Goal: Transaction & Acquisition: Download file/media

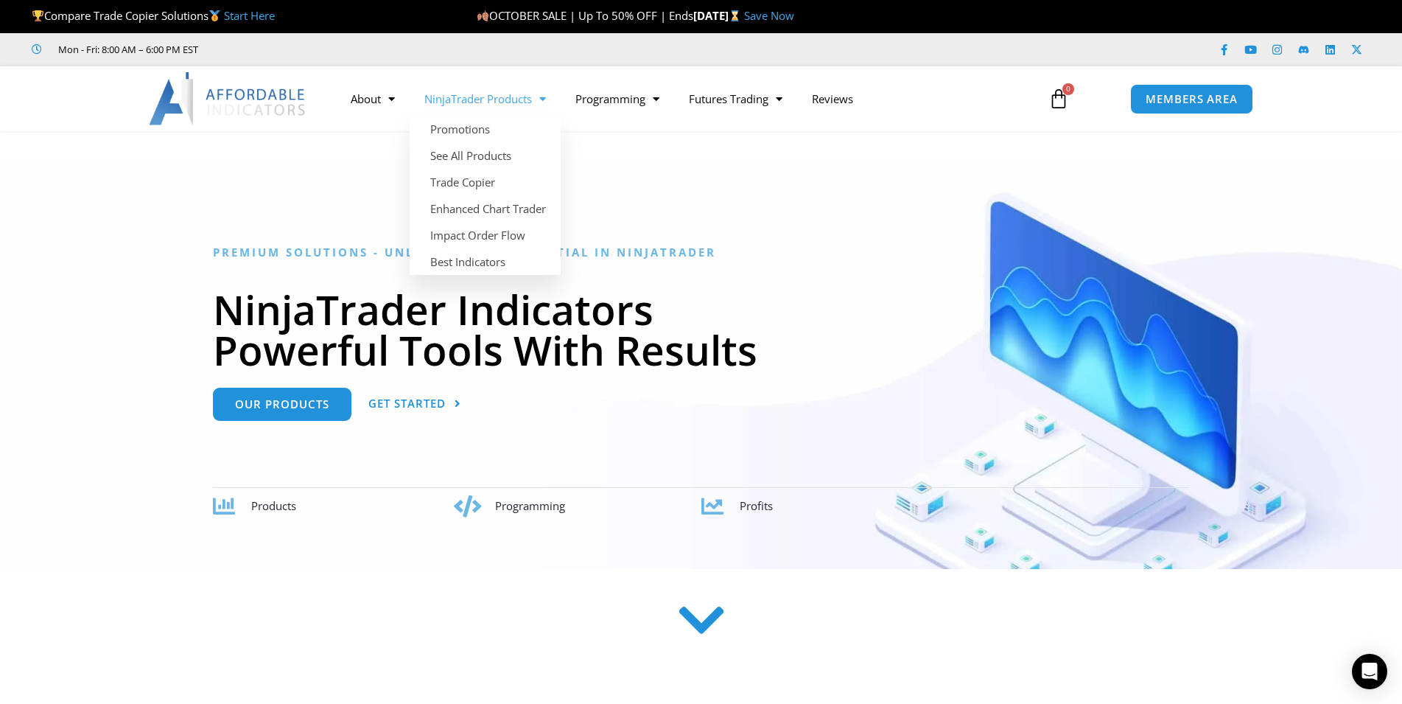
click at [492, 94] on link "NinjaTrader Products" at bounding box center [485, 99] width 151 height 34
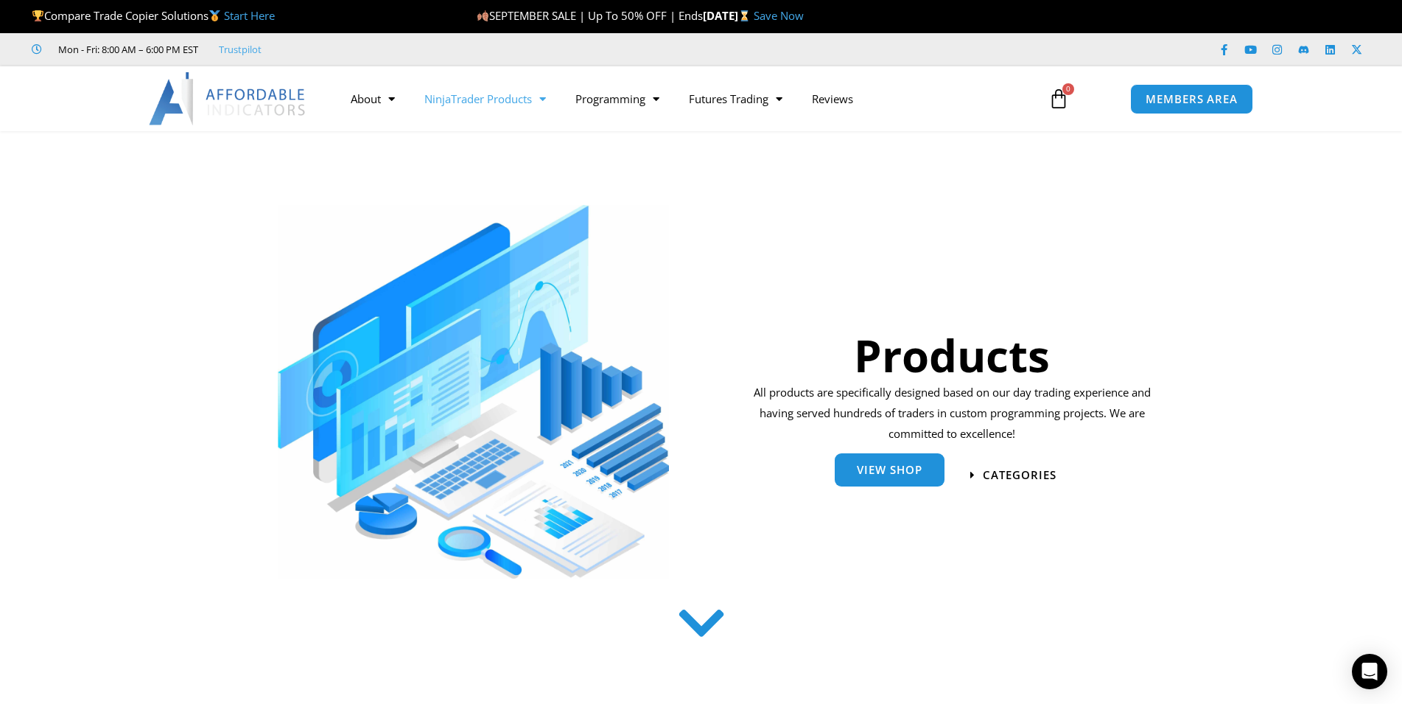
click at [901, 475] on span "View Shop" at bounding box center [890, 469] width 66 height 11
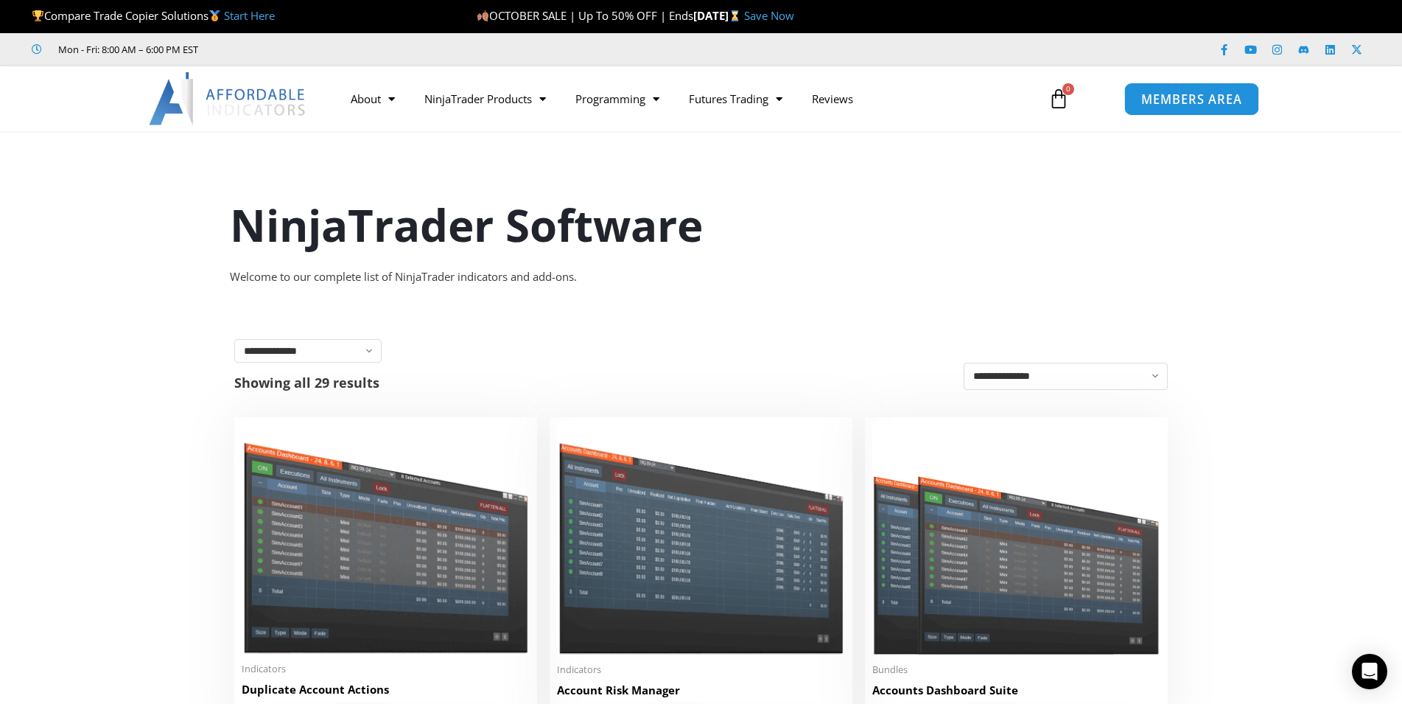
click at [1183, 110] on link "MEMBERS AREA" at bounding box center [1192, 98] width 135 height 33
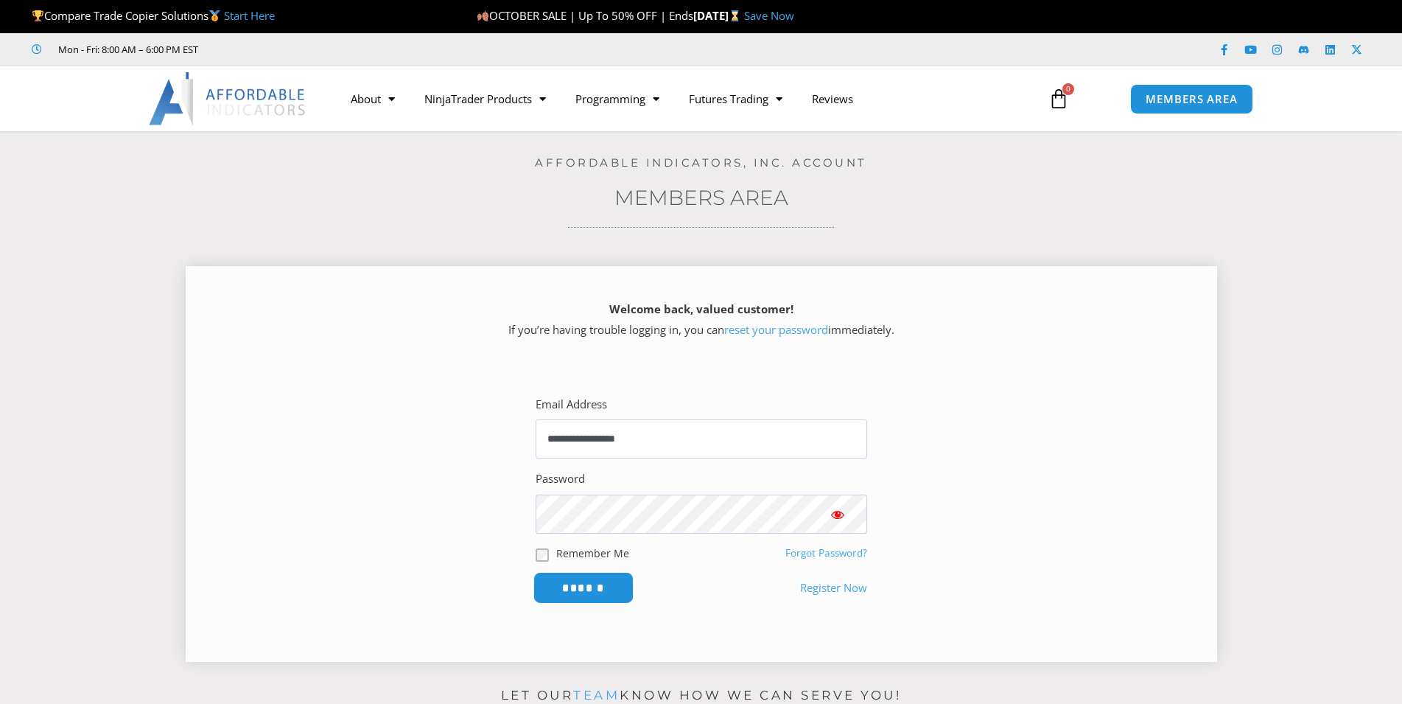
click at [573, 583] on input "******" at bounding box center [583, 588] width 101 height 32
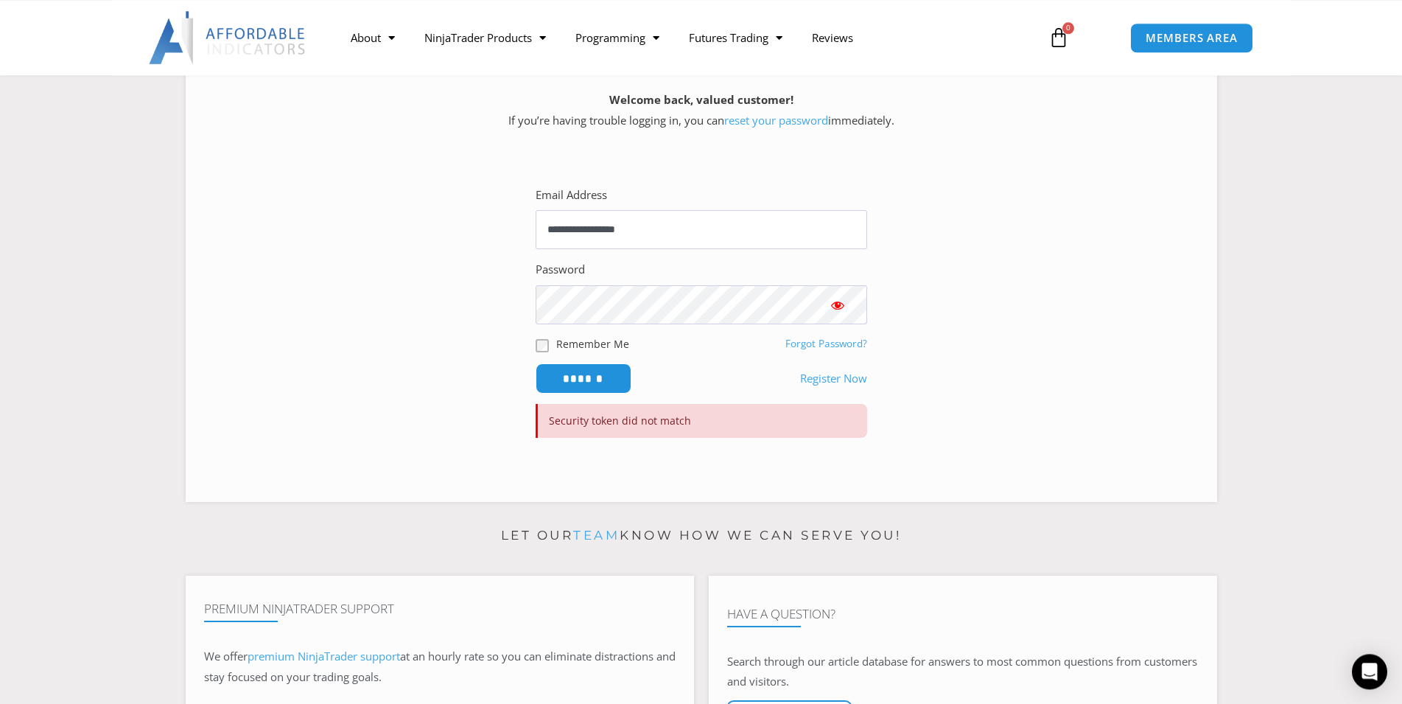
scroll to position [150, 0]
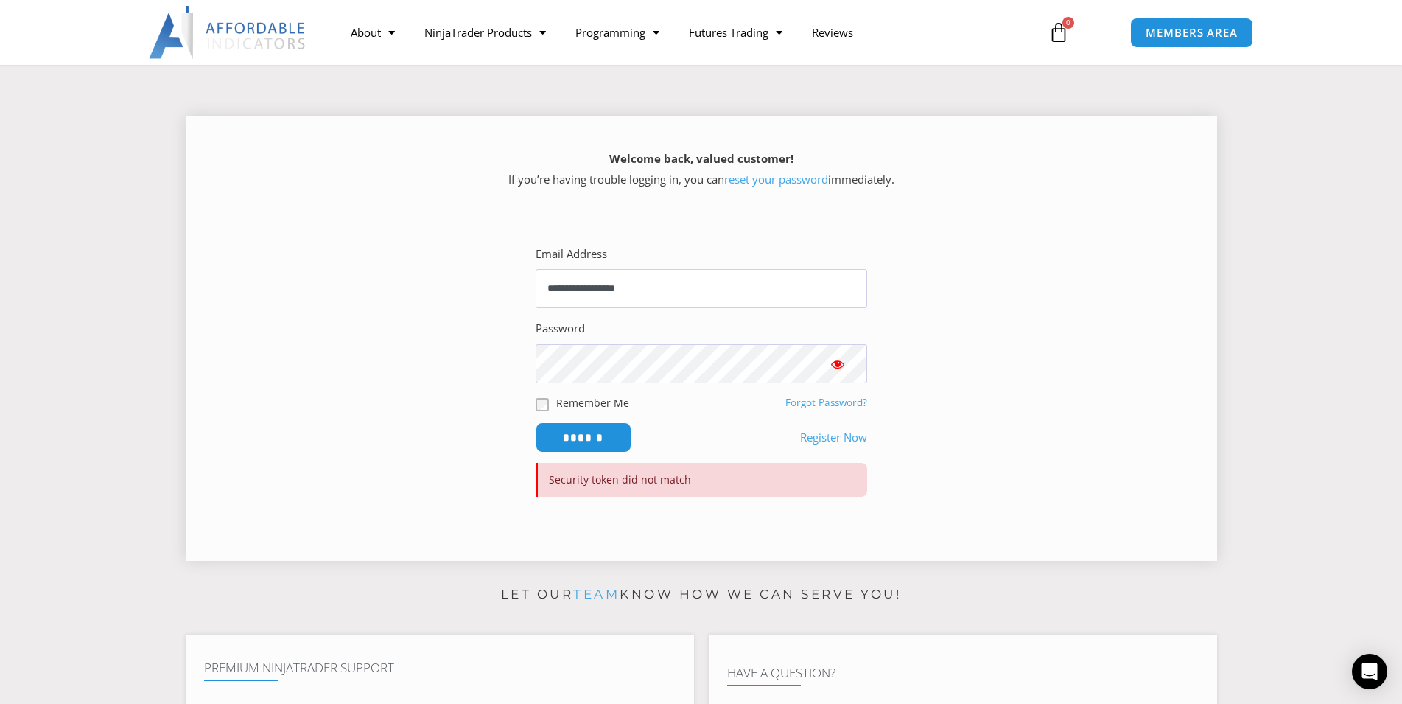
click at [841, 360] on span "Show password" at bounding box center [838, 364] width 15 height 15
click at [584, 437] on input "******" at bounding box center [583, 438] width 101 height 32
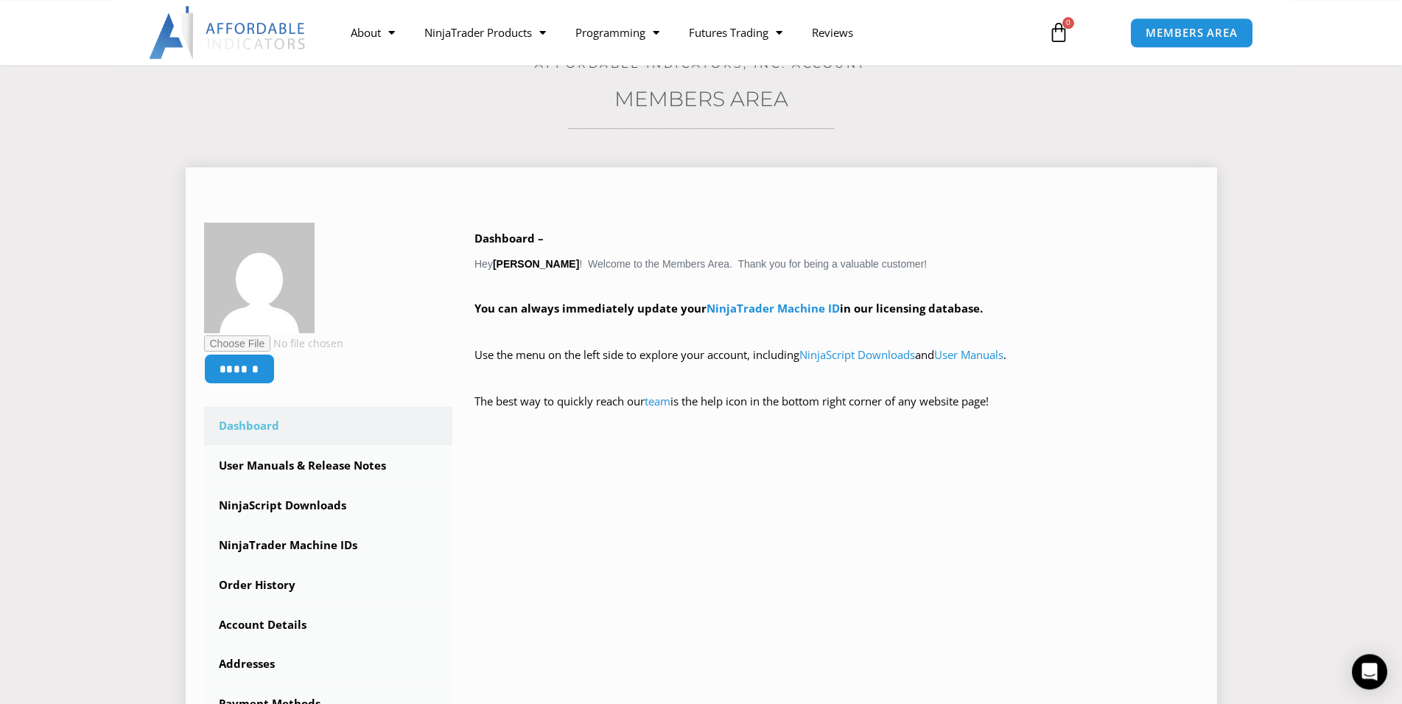
scroll to position [150, 0]
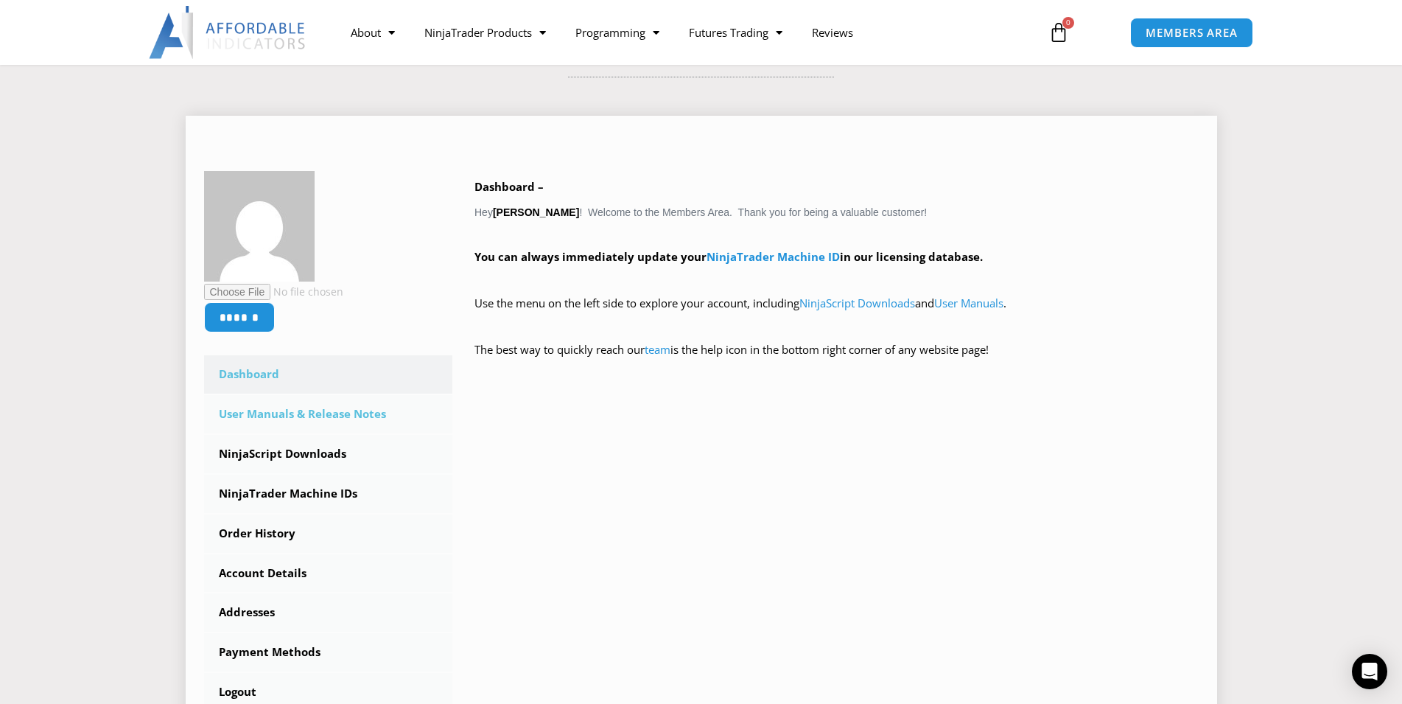
click at [284, 420] on link "User Manuals & Release Notes" at bounding box center [328, 414] width 249 height 38
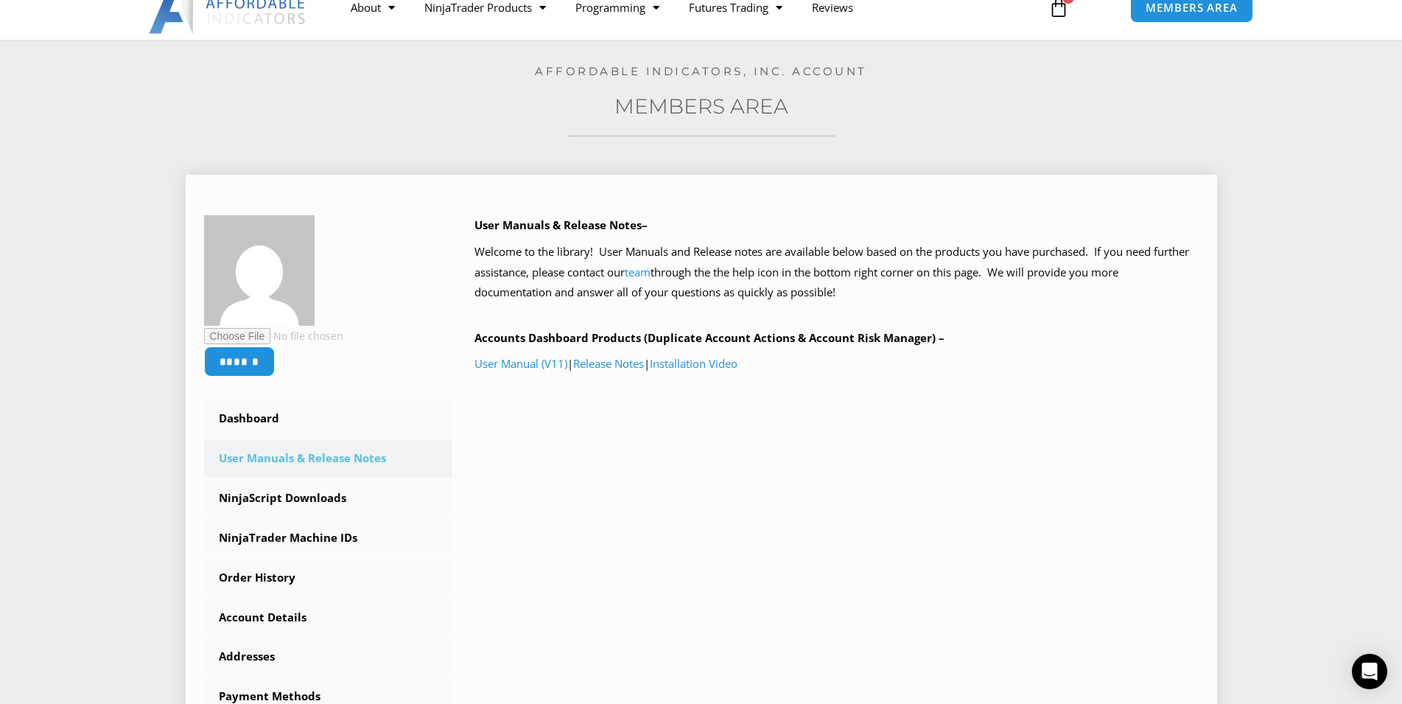
scroll to position [150, 0]
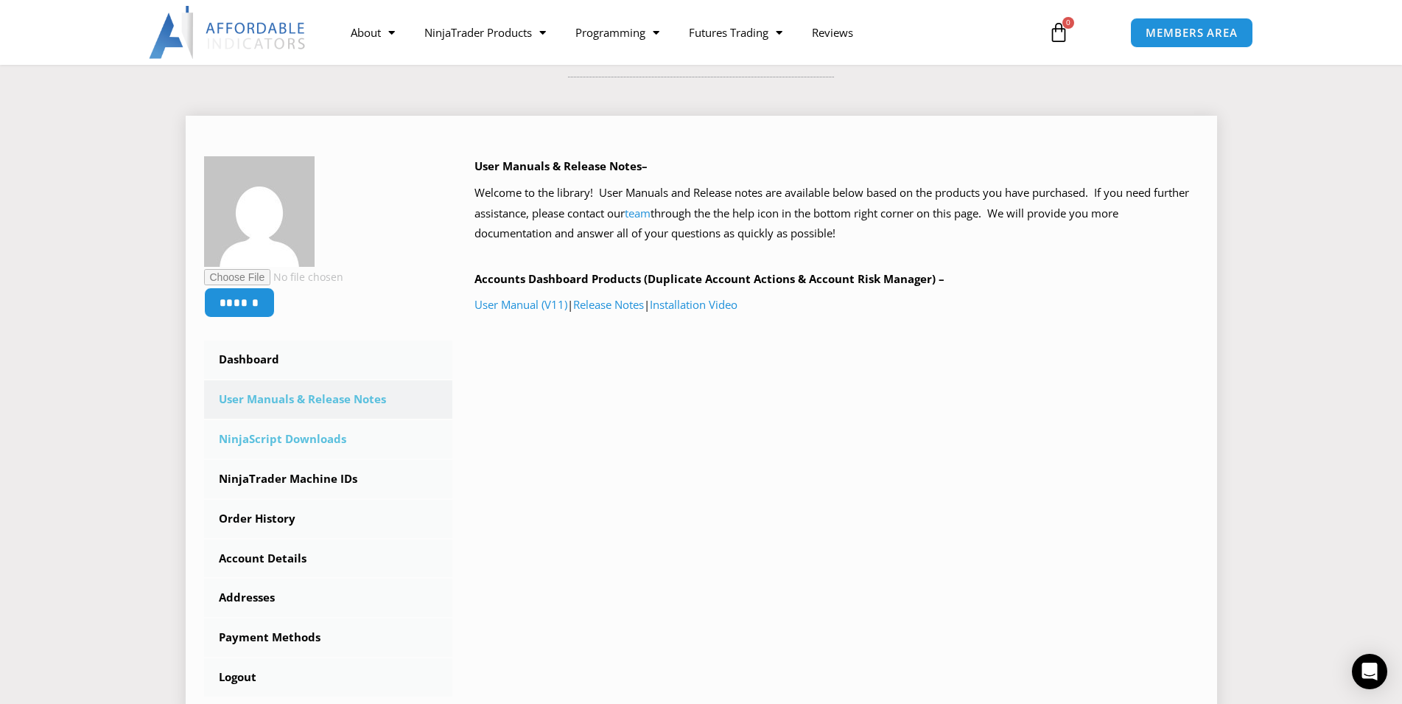
click at [283, 437] on link "NinjaScript Downloads" at bounding box center [328, 439] width 249 height 38
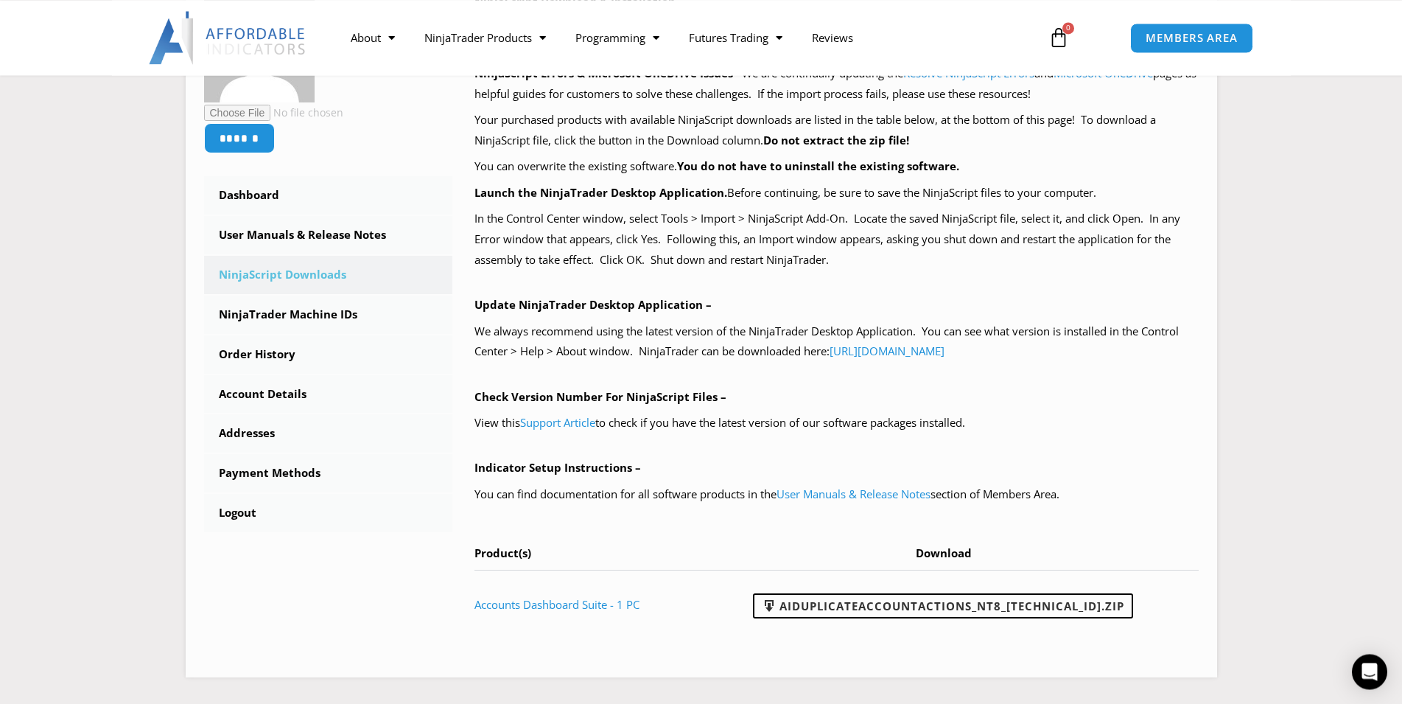
scroll to position [301, 0]
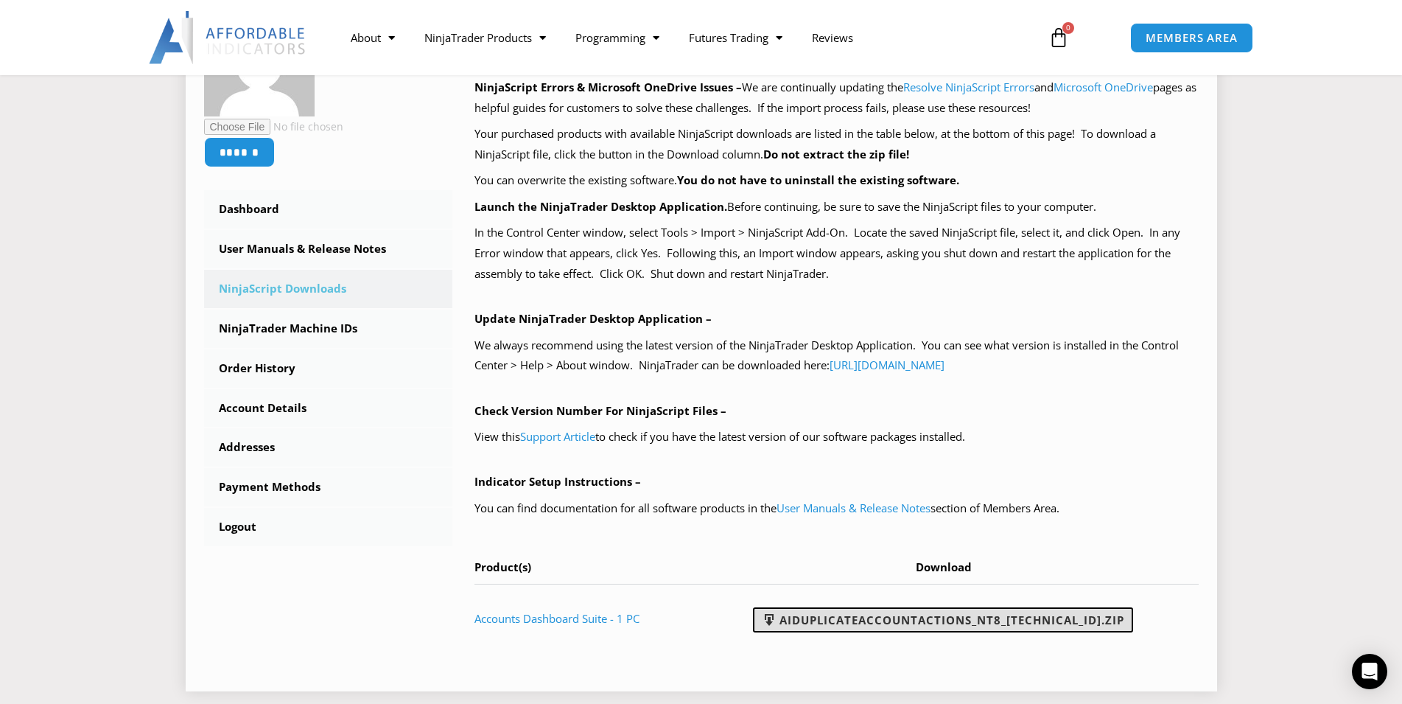
click at [951, 621] on link "AIDuplicateAccountActions_NT8_[TECHNICAL_ID].zip" at bounding box center [943, 619] width 380 height 25
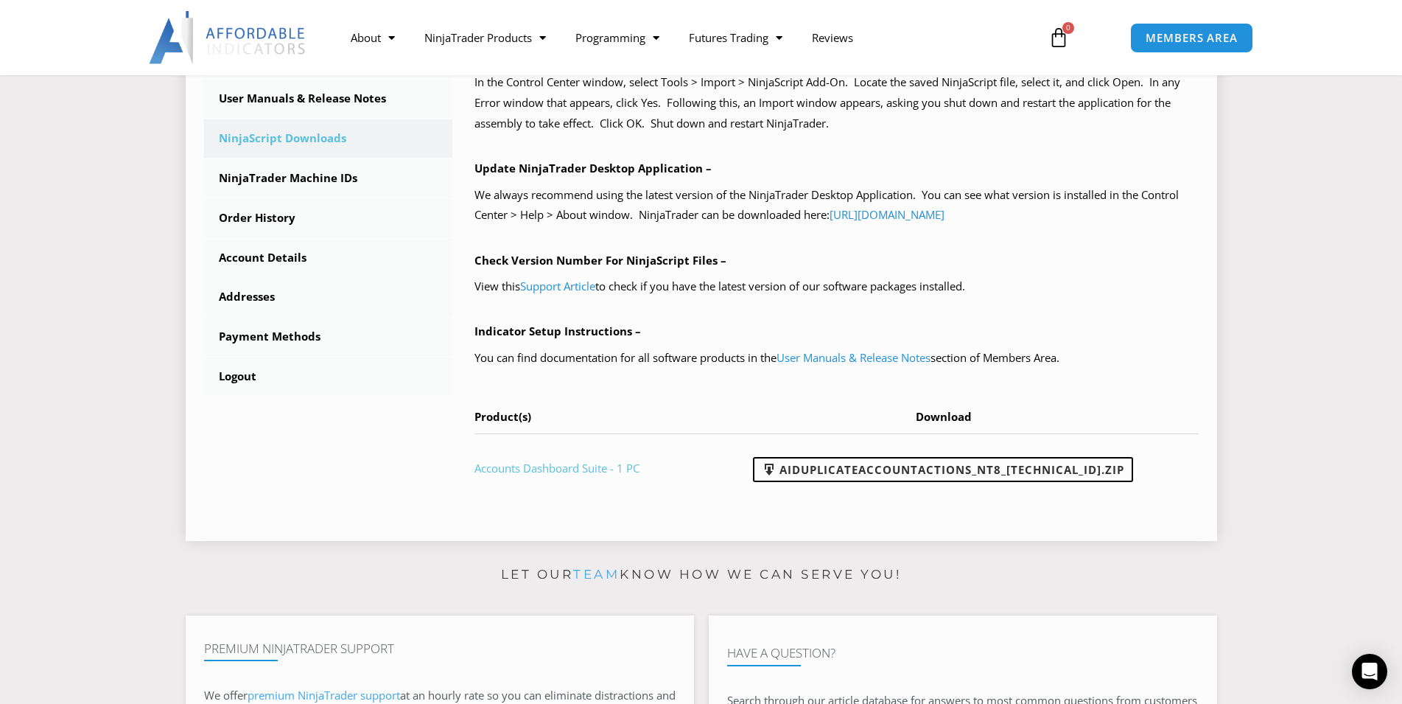
click at [542, 464] on link "Accounts Dashboard Suite - 1 PC" at bounding box center [557, 468] width 165 height 15
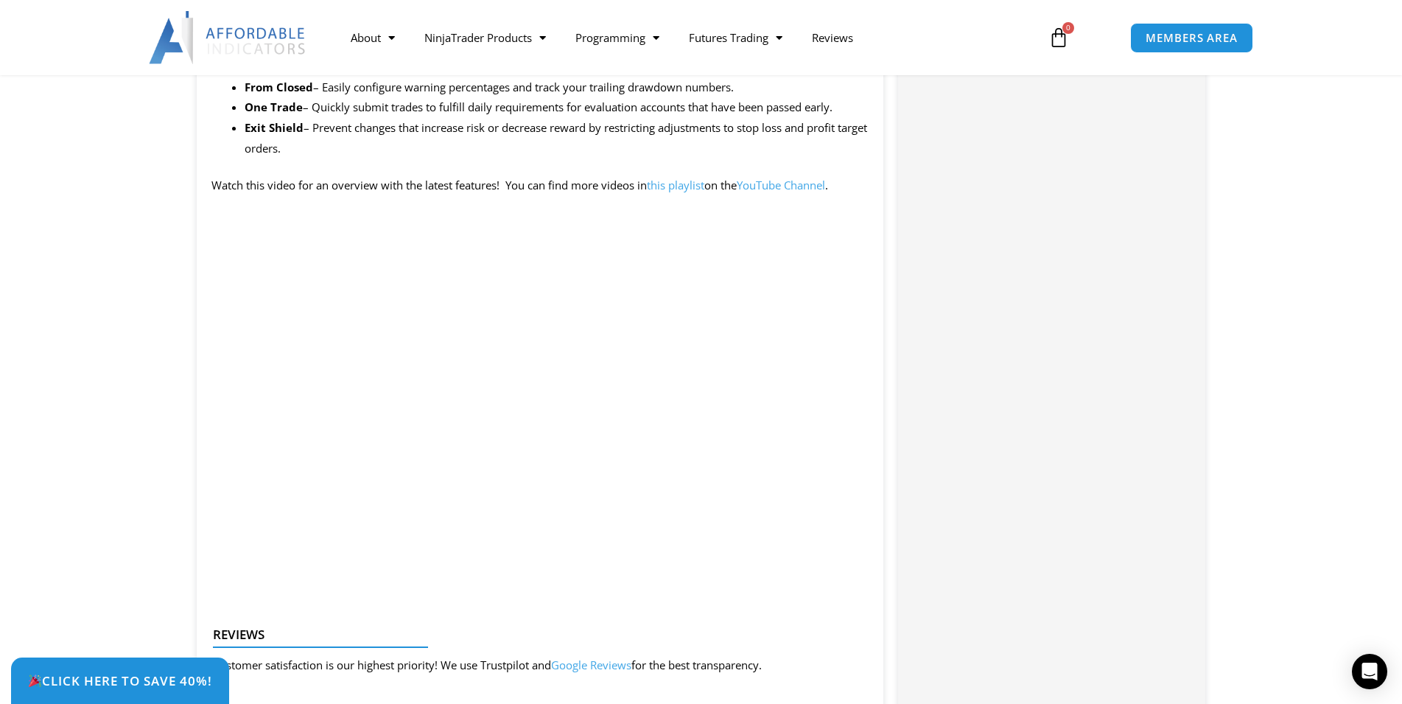
scroll to position [1654, 0]
